Goal: Task Accomplishment & Management: Manage account settings

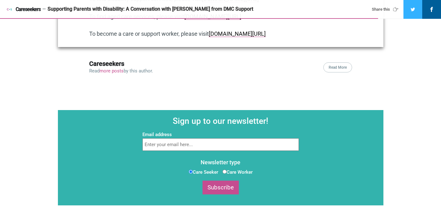
scroll to position [1340, 0]
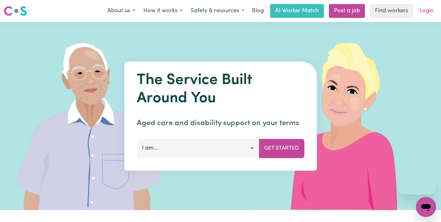
click at [429, 7] on link "Login" at bounding box center [427, 11] width 22 height 14
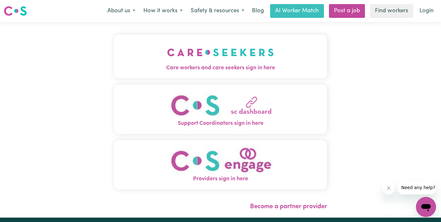
click at [171, 70] on span "Care workers and care seekers sign in here" at bounding box center [220, 68] width 213 height 8
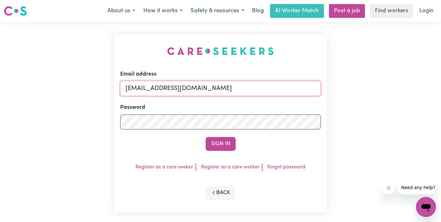
drag, startPoint x: 221, startPoint y: 88, endPoint x: 96, endPoint y: 75, distance: 125.9
click at [103, 77] on div "Email address [EMAIL_ADDRESS][DOMAIN_NAME] Password Sign In Register as a care …" at bounding box center [220, 123] width 441 height 203
paste input "[EMAIL_ADDRESS][DOMAIN_NAME]"
type input "[EMAIL_ADDRESS][DOMAIN_NAME]"
click at [206, 137] on button "Sign In" at bounding box center [221, 144] width 30 height 14
